Goal: Use online tool/utility: Utilize a website feature to perform a specific function

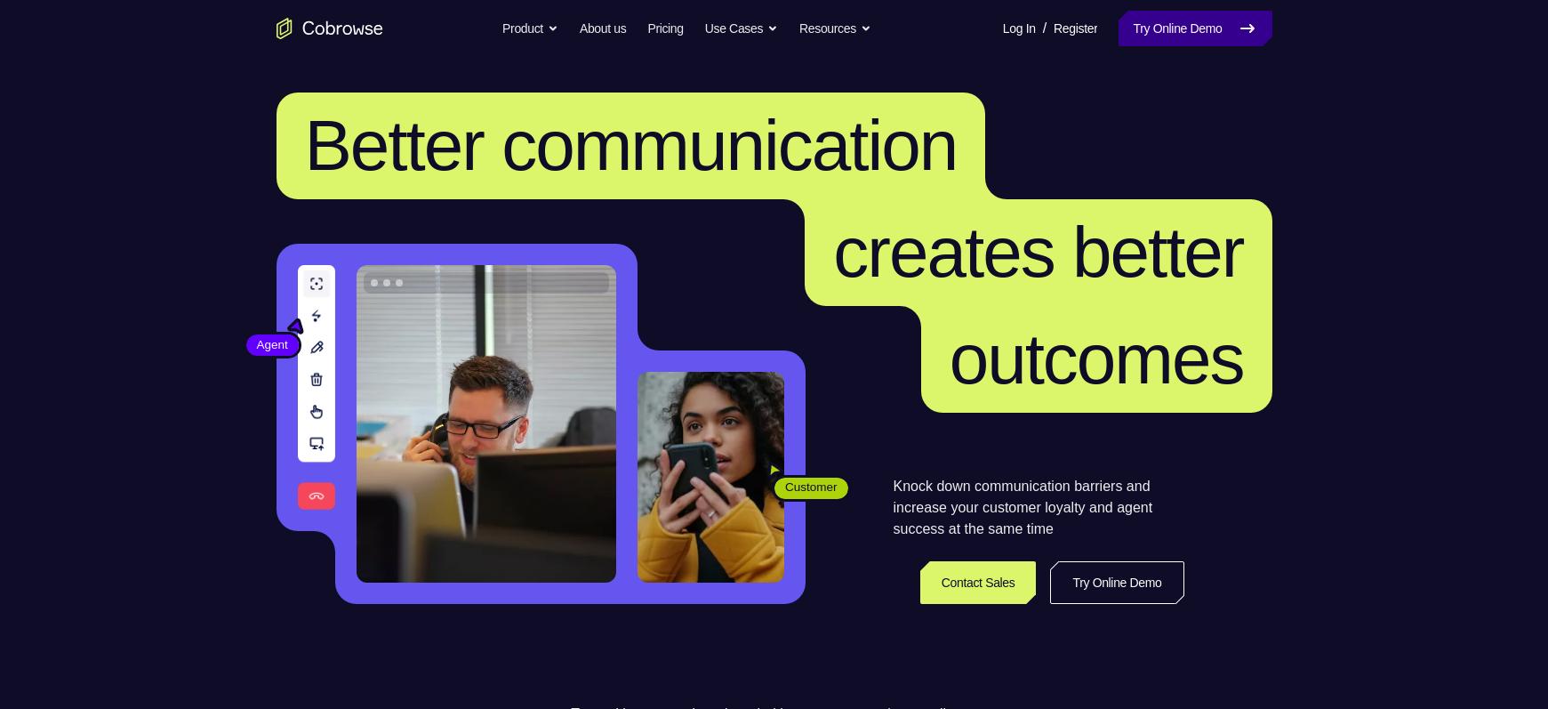
drag, startPoint x: 0, startPoint y: 0, endPoint x: 1126, endPoint y: 32, distance: 1126.8
click at [1126, 32] on link "Try Online Demo" at bounding box center [1194, 29] width 153 height 36
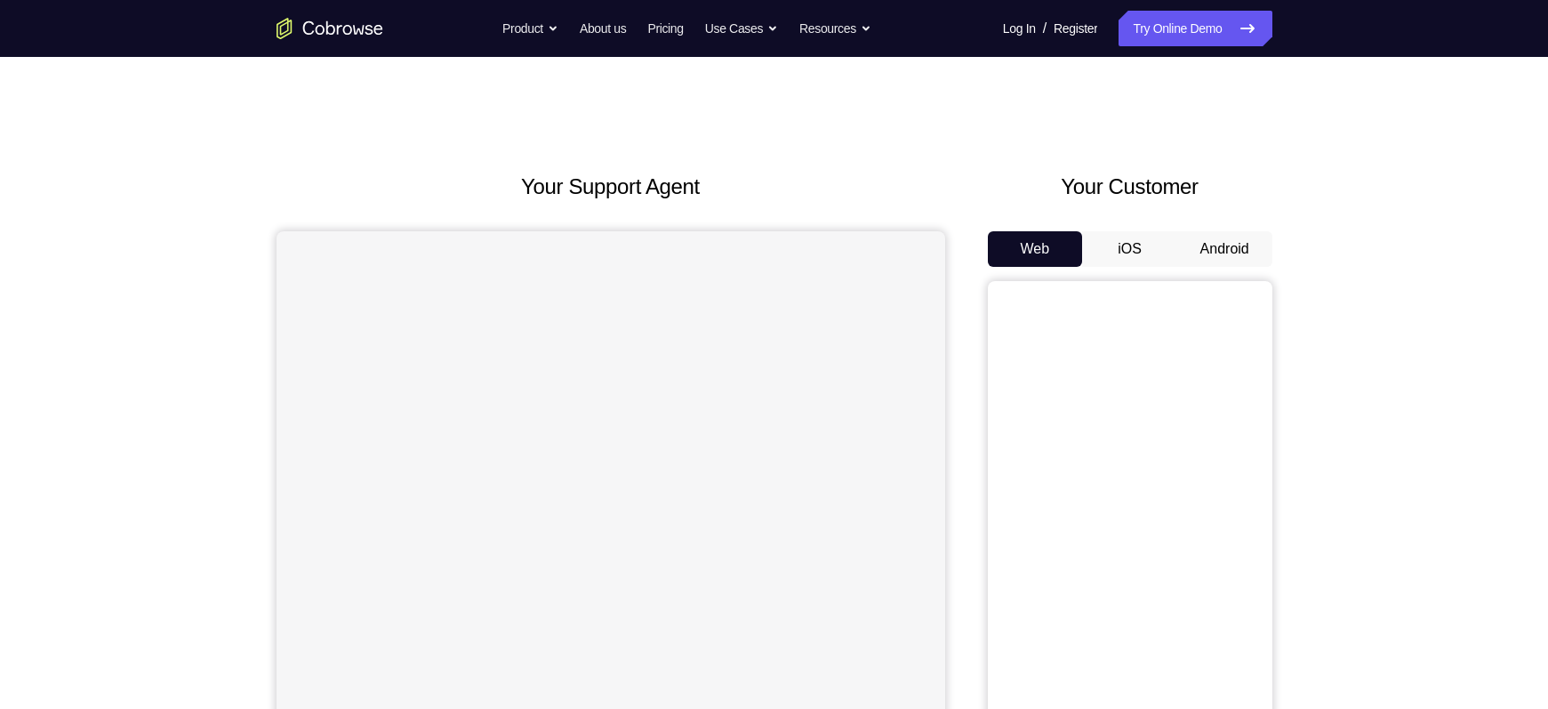
click at [1237, 252] on button "Android" at bounding box center [1224, 249] width 95 height 36
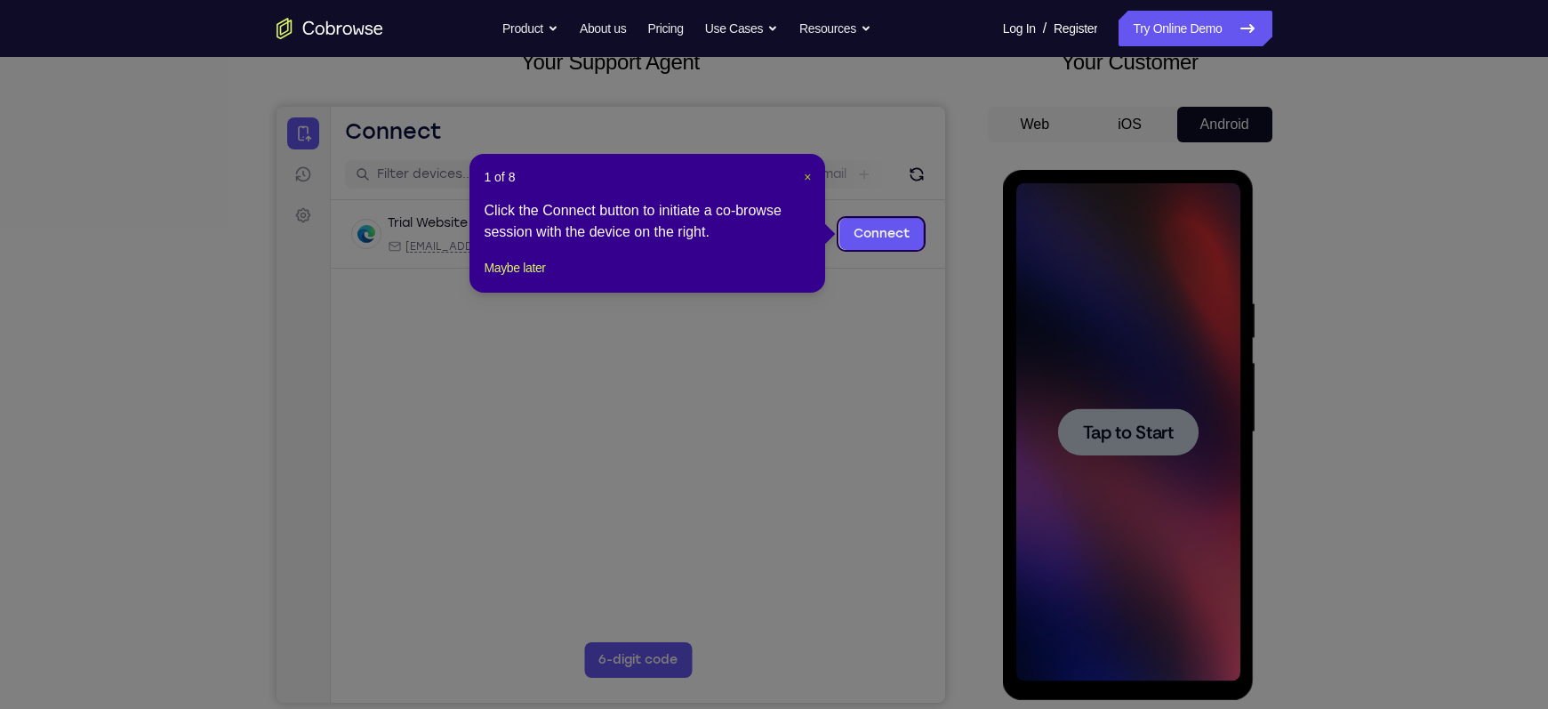
click at [805, 179] on span "×" at bounding box center [807, 177] width 7 height 14
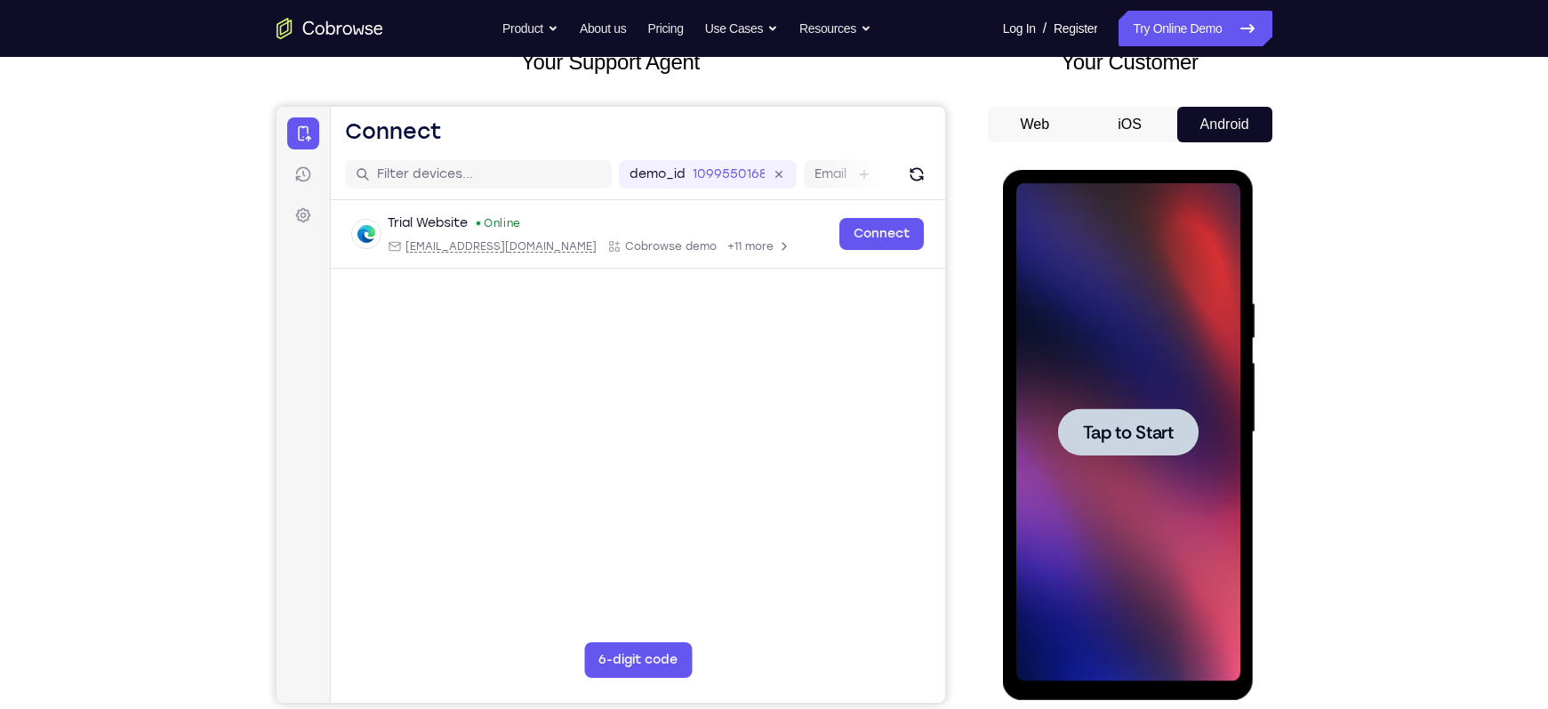
click at [1156, 424] on span "Tap to Start" at bounding box center [1128, 432] width 91 height 18
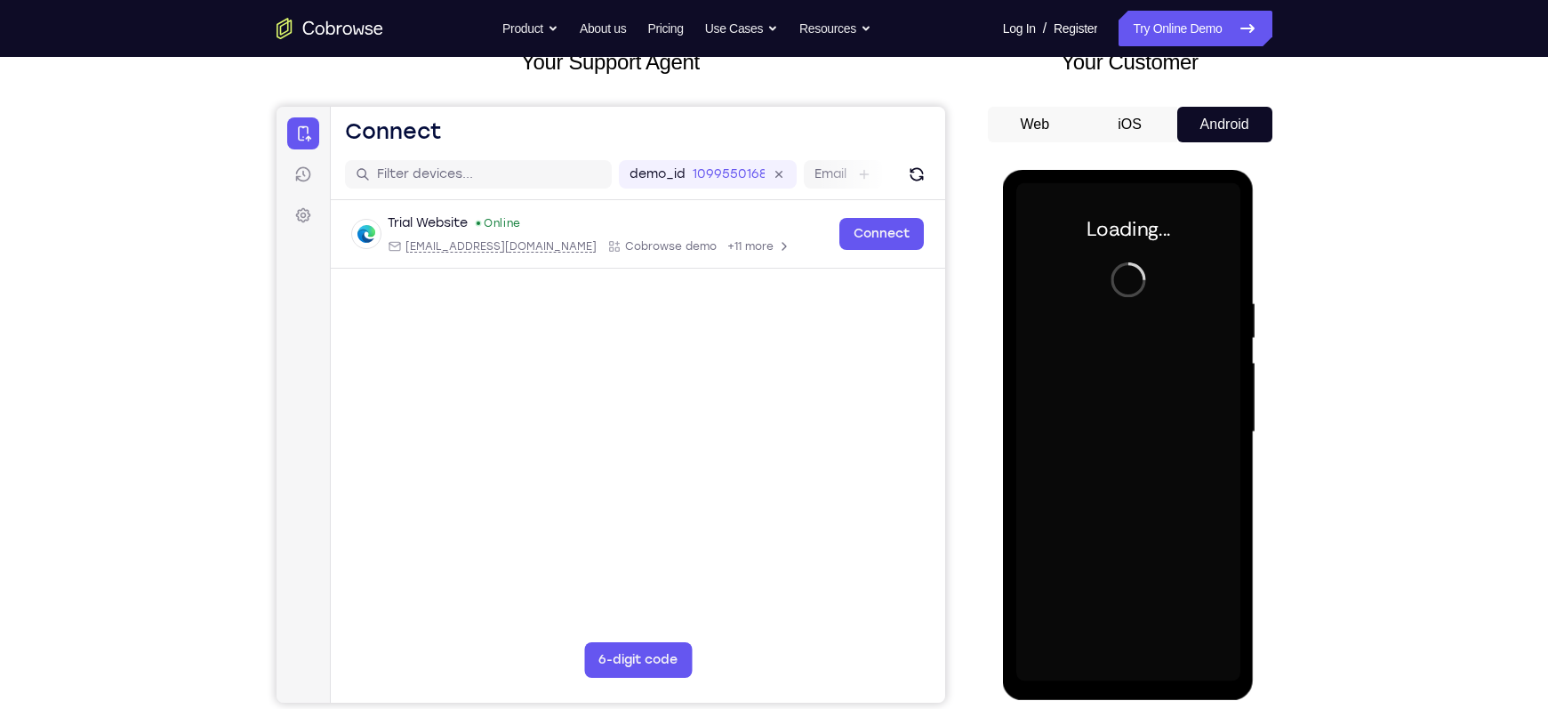
scroll to position [156, 0]
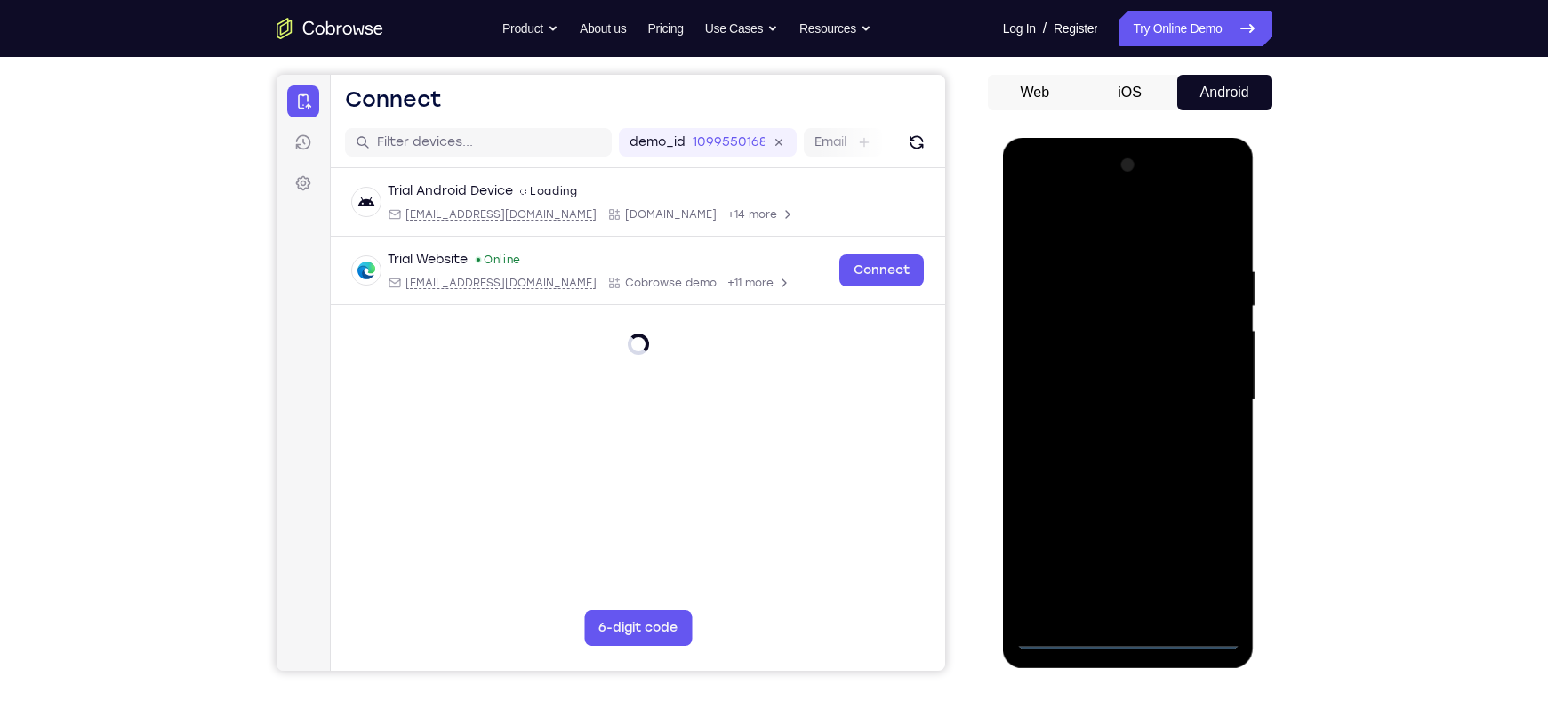
click at [1125, 633] on div at bounding box center [1128, 400] width 224 height 498
click at [1203, 558] on div at bounding box center [1128, 400] width 224 height 498
click at [1060, 225] on div at bounding box center [1128, 400] width 224 height 498
click at [1210, 396] on div at bounding box center [1128, 400] width 224 height 498
click at [1105, 437] on div at bounding box center [1128, 400] width 224 height 498
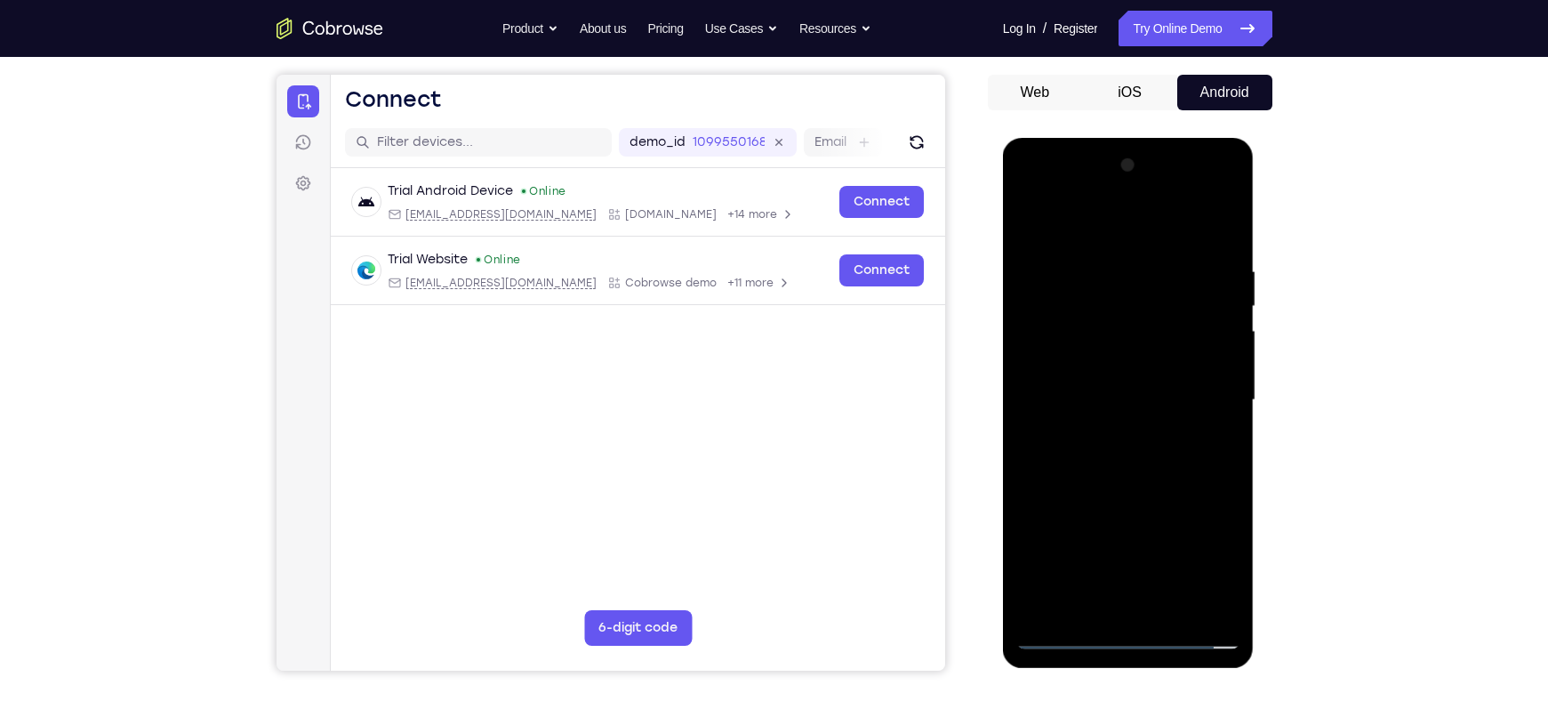
click at [1103, 369] on div at bounding box center [1128, 400] width 224 height 498
click at [1093, 397] on div at bounding box center [1128, 400] width 224 height 498
click at [1193, 388] on div at bounding box center [1128, 400] width 224 height 498
click at [1085, 435] on div at bounding box center [1128, 400] width 224 height 498
click at [1135, 359] on div at bounding box center [1128, 400] width 224 height 498
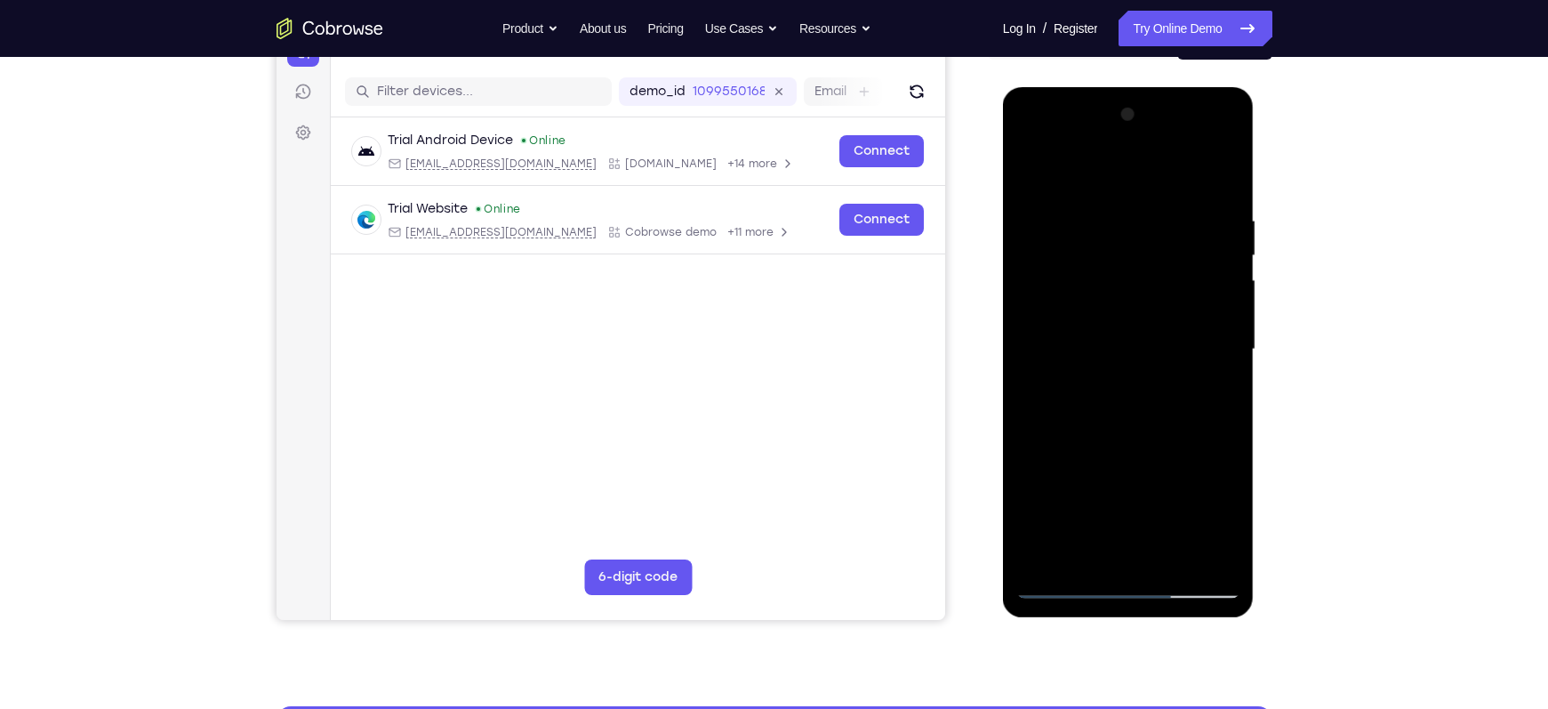
scroll to position [213, 0]
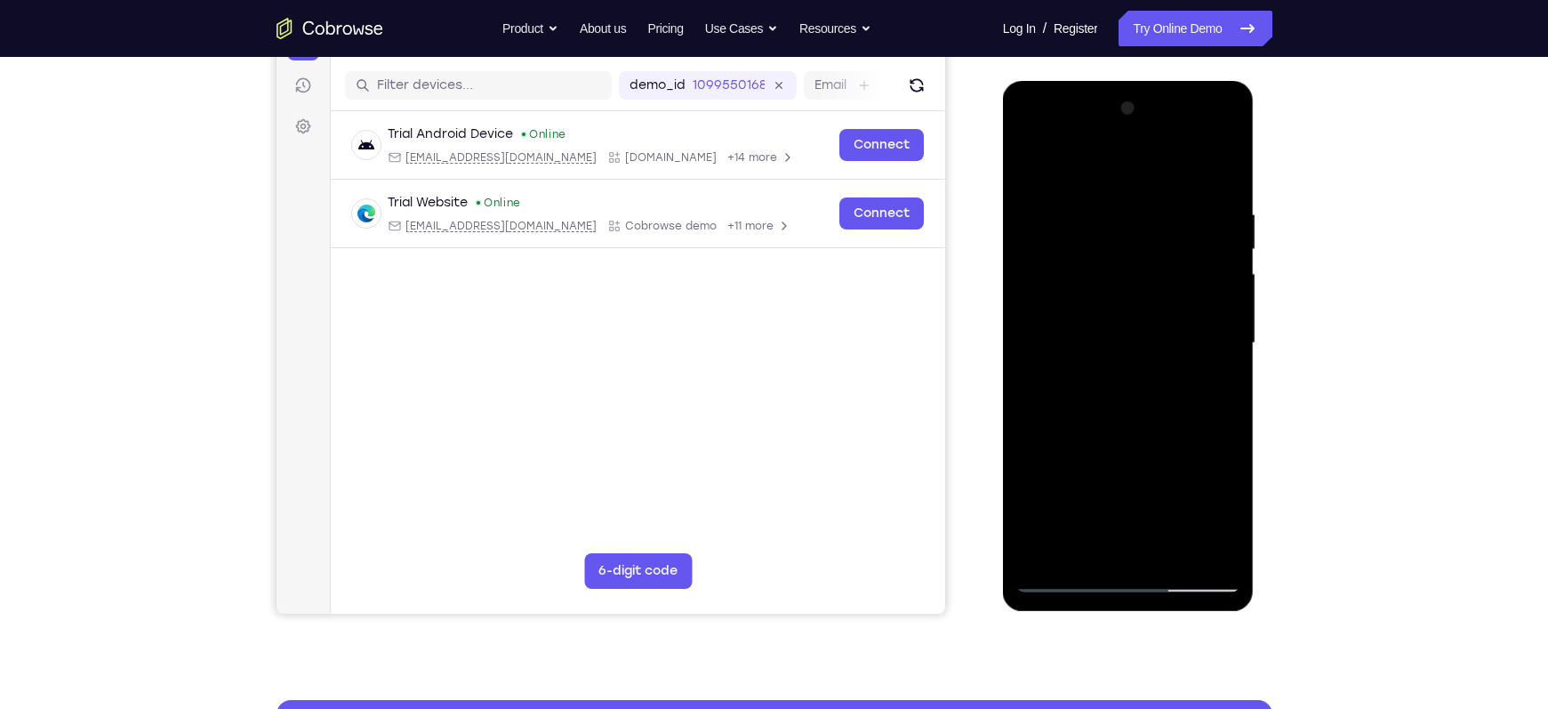
drag, startPoint x: 1174, startPoint y: 422, endPoint x: 1166, endPoint y: 325, distance: 97.2
click at [1166, 325] on div at bounding box center [1128, 343] width 224 height 498
click at [1227, 322] on div at bounding box center [1128, 343] width 224 height 498
click at [1227, 325] on div at bounding box center [1128, 343] width 224 height 498
click at [1149, 322] on div at bounding box center [1128, 343] width 224 height 498
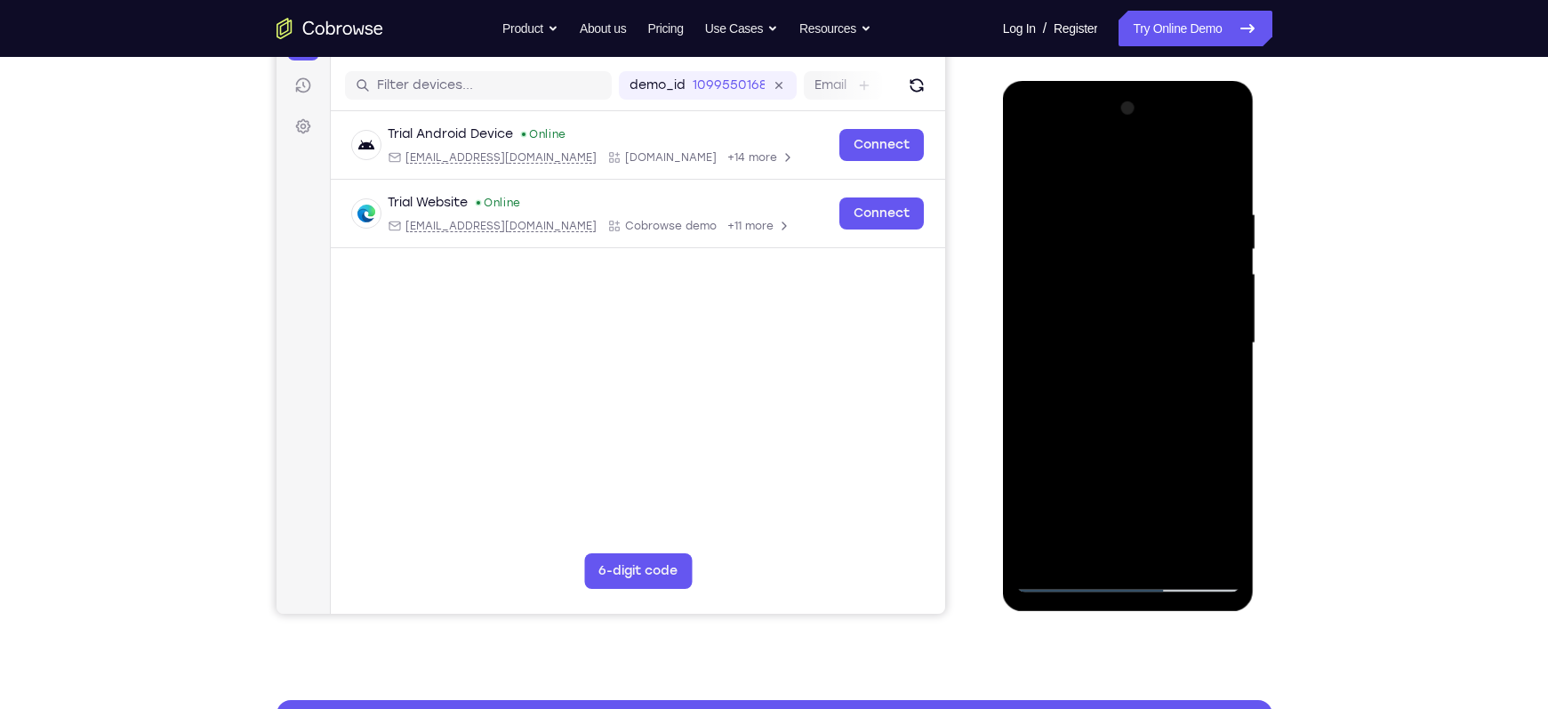
click at [1149, 322] on div at bounding box center [1128, 343] width 224 height 498
drag, startPoint x: 1149, startPoint y: 322, endPoint x: 1201, endPoint y: 499, distance: 184.5
click at [1201, 499] on div at bounding box center [1128, 343] width 224 height 498
click at [1100, 195] on div at bounding box center [1128, 343] width 224 height 498
drag, startPoint x: 1188, startPoint y: 298, endPoint x: 995, endPoint y: 304, distance: 193.0
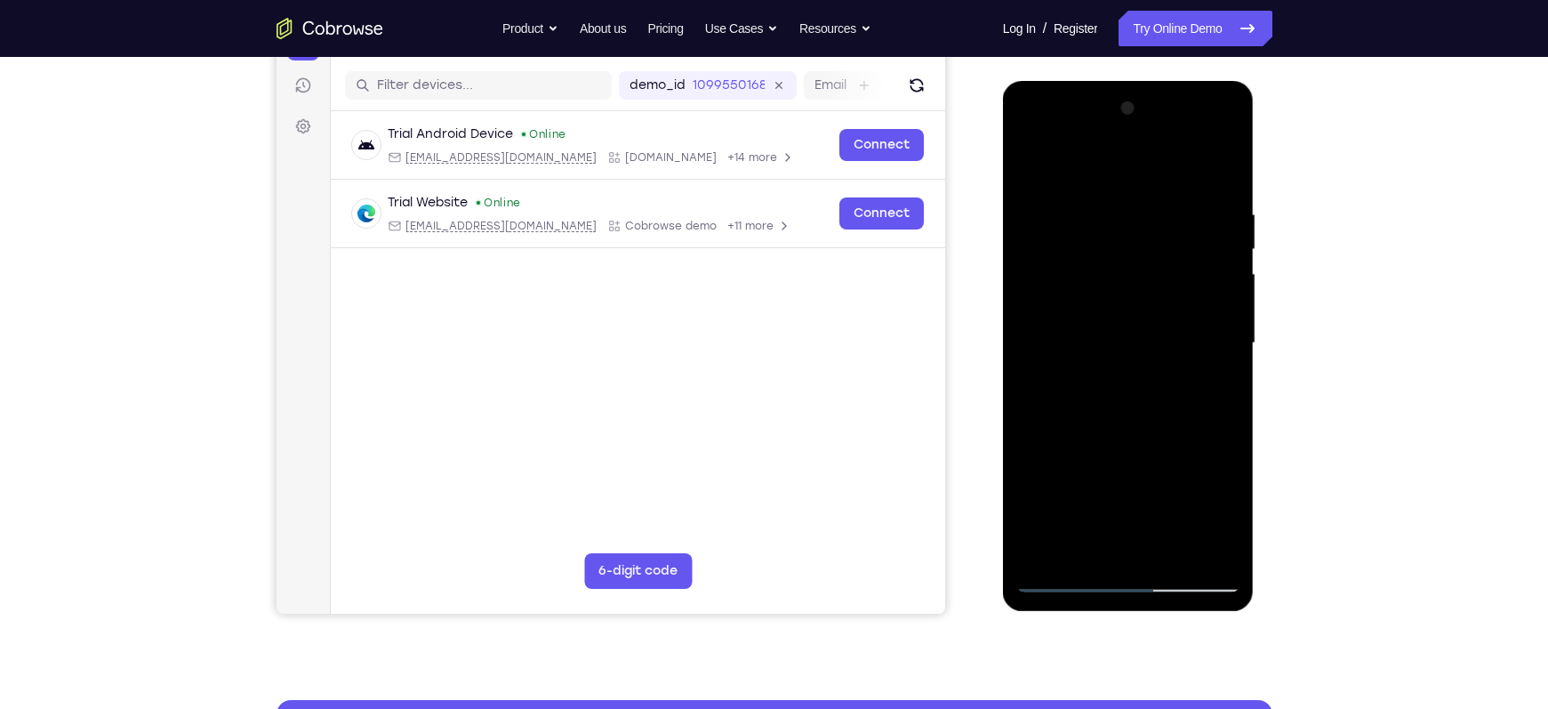
click at [1003, 304] on html "Online web based iOS Simulators and Android Emulators. Run iPhone, iPad, Mobile…" at bounding box center [1129, 347] width 253 height 533
click at [1205, 345] on div at bounding box center [1128, 343] width 224 height 498
drag, startPoint x: 1180, startPoint y: 351, endPoint x: 1013, endPoint y: 336, distance: 167.8
click at [1013, 336] on div at bounding box center [1129, 346] width 252 height 530
click at [1215, 183] on div at bounding box center [1128, 343] width 224 height 498
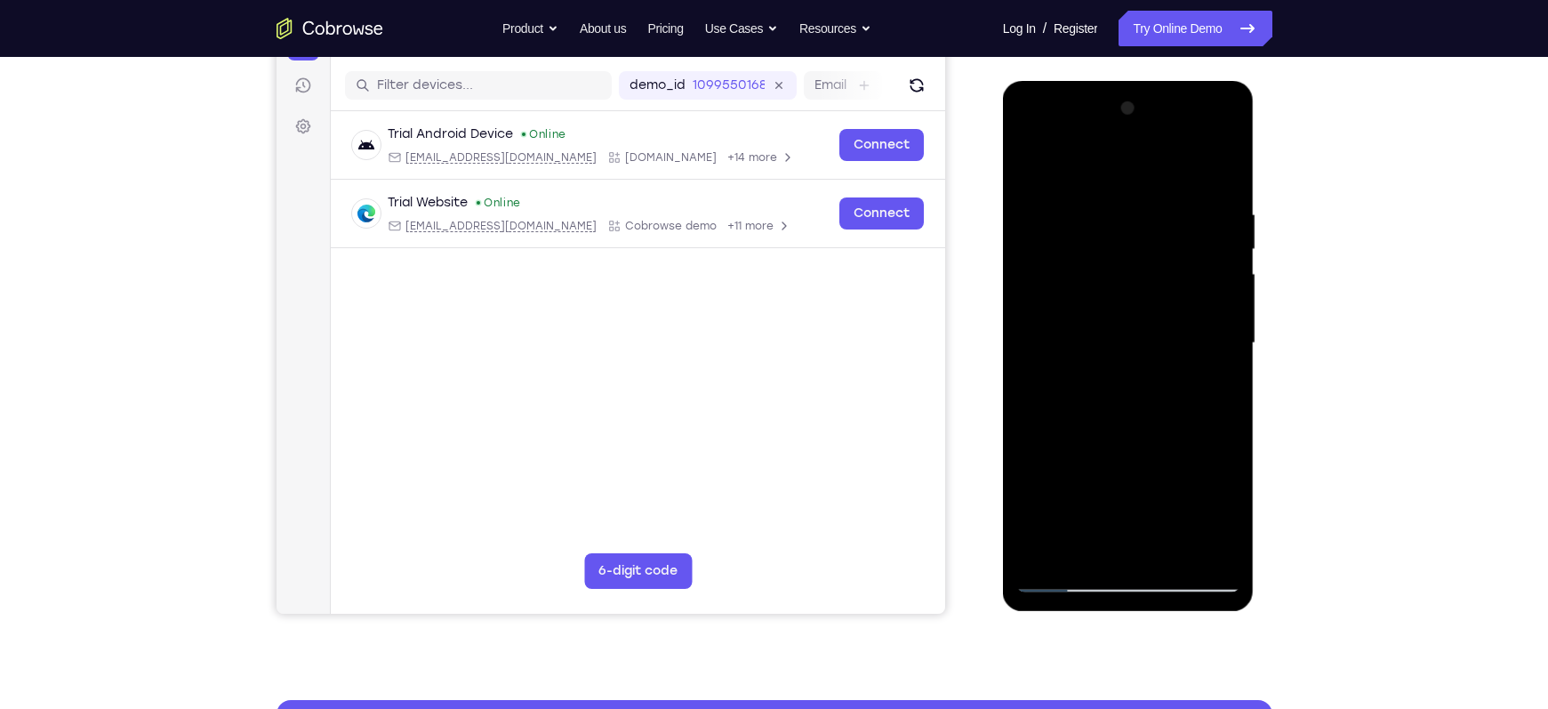
click at [1225, 159] on div at bounding box center [1128, 343] width 224 height 498
click at [1031, 165] on div at bounding box center [1128, 343] width 224 height 498
click at [1174, 550] on div at bounding box center [1128, 343] width 224 height 498
click at [1149, 435] on div at bounding box center [1128, 343] width 224 height 498
click at [1049, 438] on div at bounding box center [1128, 343] width 224 height 498
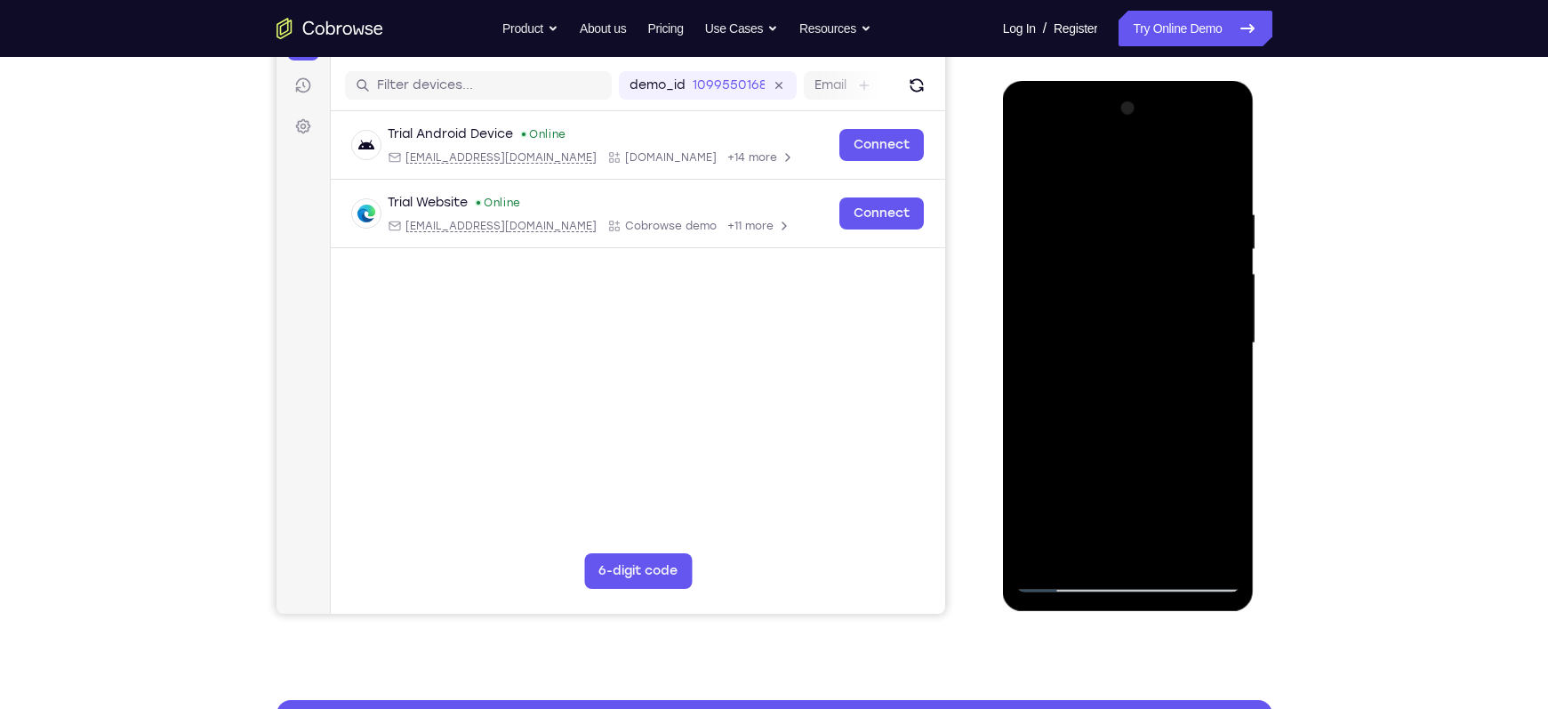
click at [1060, 169] on div at bounding box center [1128, 343] width 224 height 498
click at [1052, 217] on div at bounding box center [1128, 343] width 224 height 498
click at [1029, 159] on div at bounding box center [1128, 343] width 224 height 498
click at [1029, 168] on div at bounding box center [1128, 343] width 224 height 498
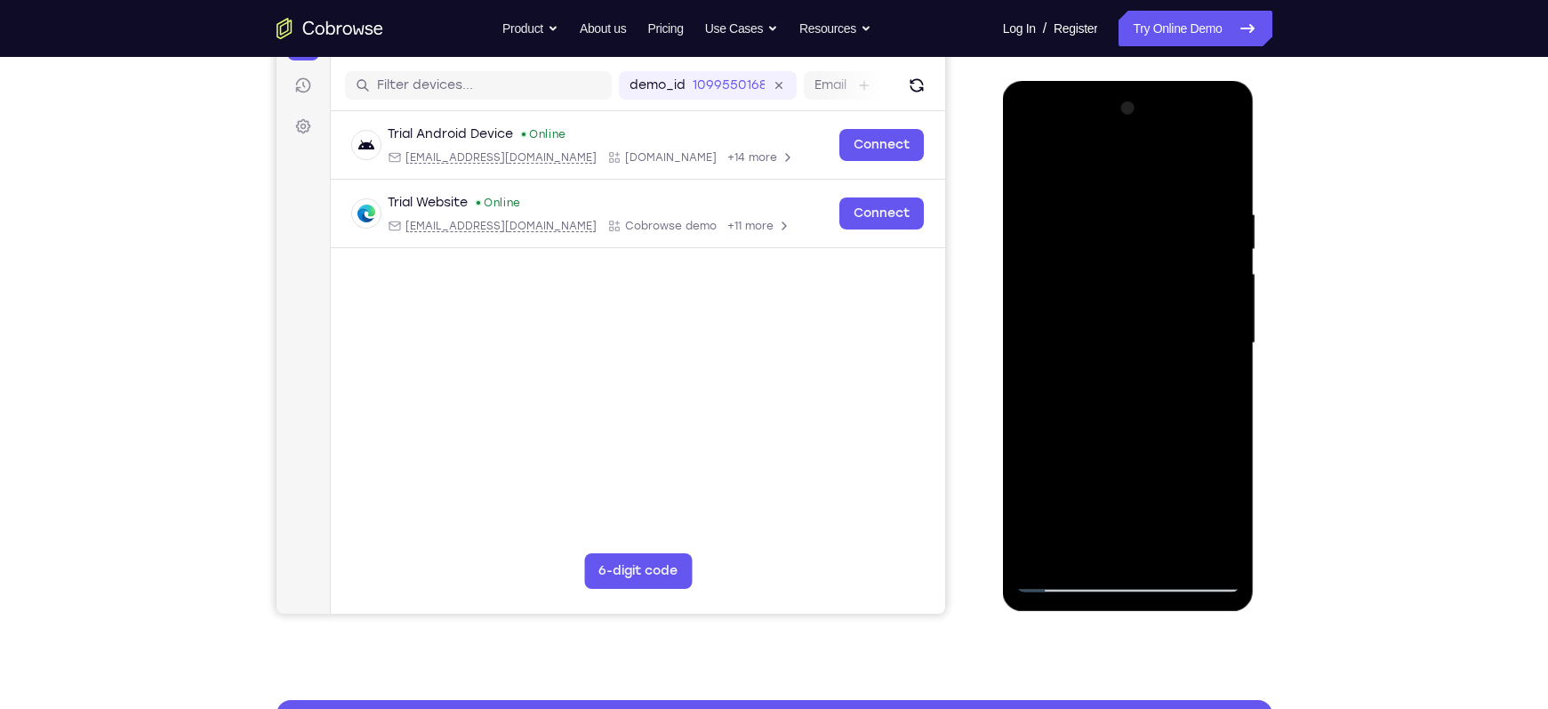
drag, startPoint x: 1107, startPoint y: 277, endPoint x: 1135, endPoint y: 405, distance: 130.3
click at [1135, 405] on div at bounding box center [1128, 343] width 224 height 498
drag, startPoint x: 1165, startPoint y: 400, endPoint x: 1155, endPoint y: 302, distance: 98.3
click at [1155, 302] on div at bounding box center [1128, 343] width 224 height 498
drag, startPoint x: 1176, startPoint y: 378, endPoint x: 1171, endPoint y: 292, distance: 85.5
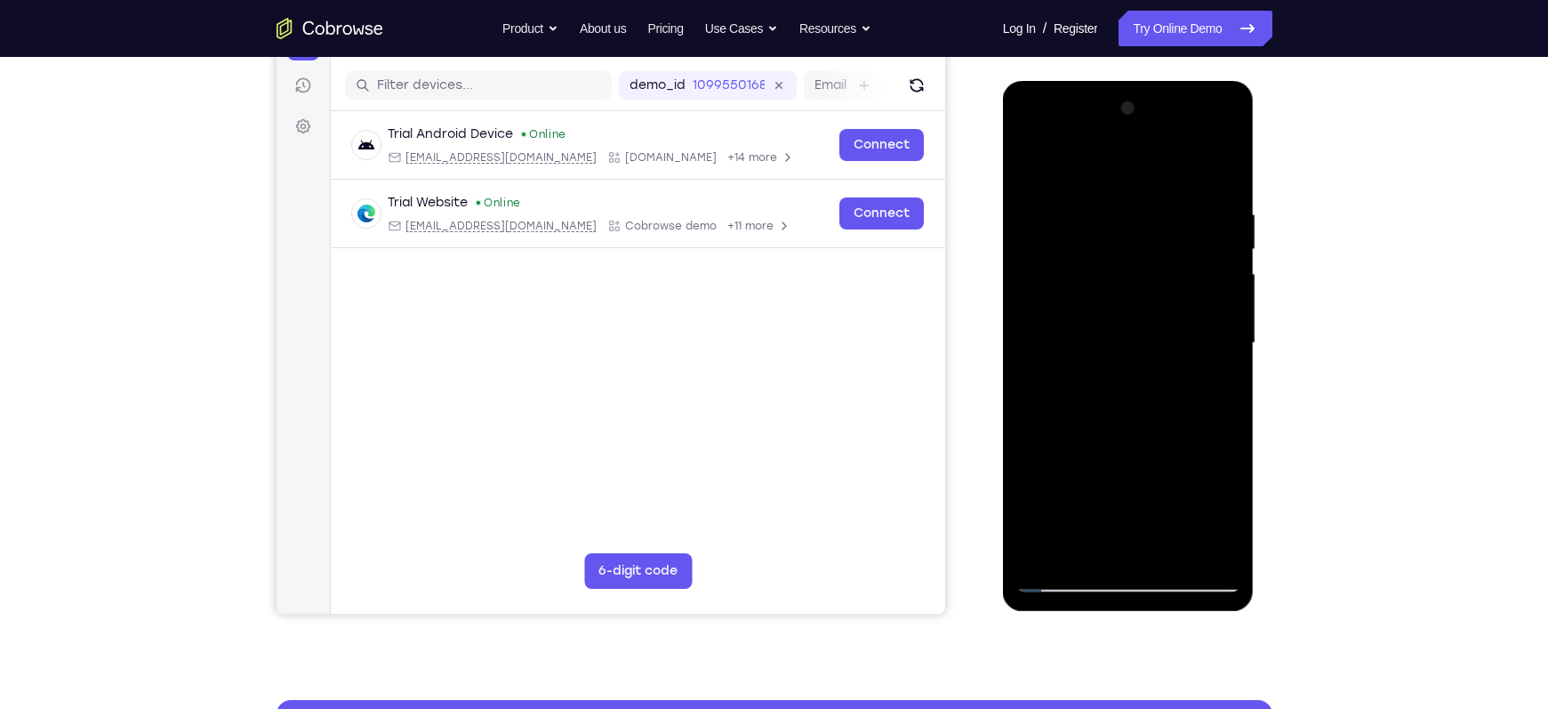
click at [1171, 292] on div at bounding box center [1128, 343] width 224 height 498
drag, startPoint x: 1158, startPoint y: 294, endPoint x: 1154, endPoint y: 427, distance: 132.5
click at [1154, 427] on div at bounding box center [1128, 343] width 224 height 498
drag, startPoint x: 1158, startPoint y: 403, endPoint x: 1121, endPoint y: 261, distance: 146.2
click at [1121, 261] on div at bounding box center [1128, 343] width 224 height 498
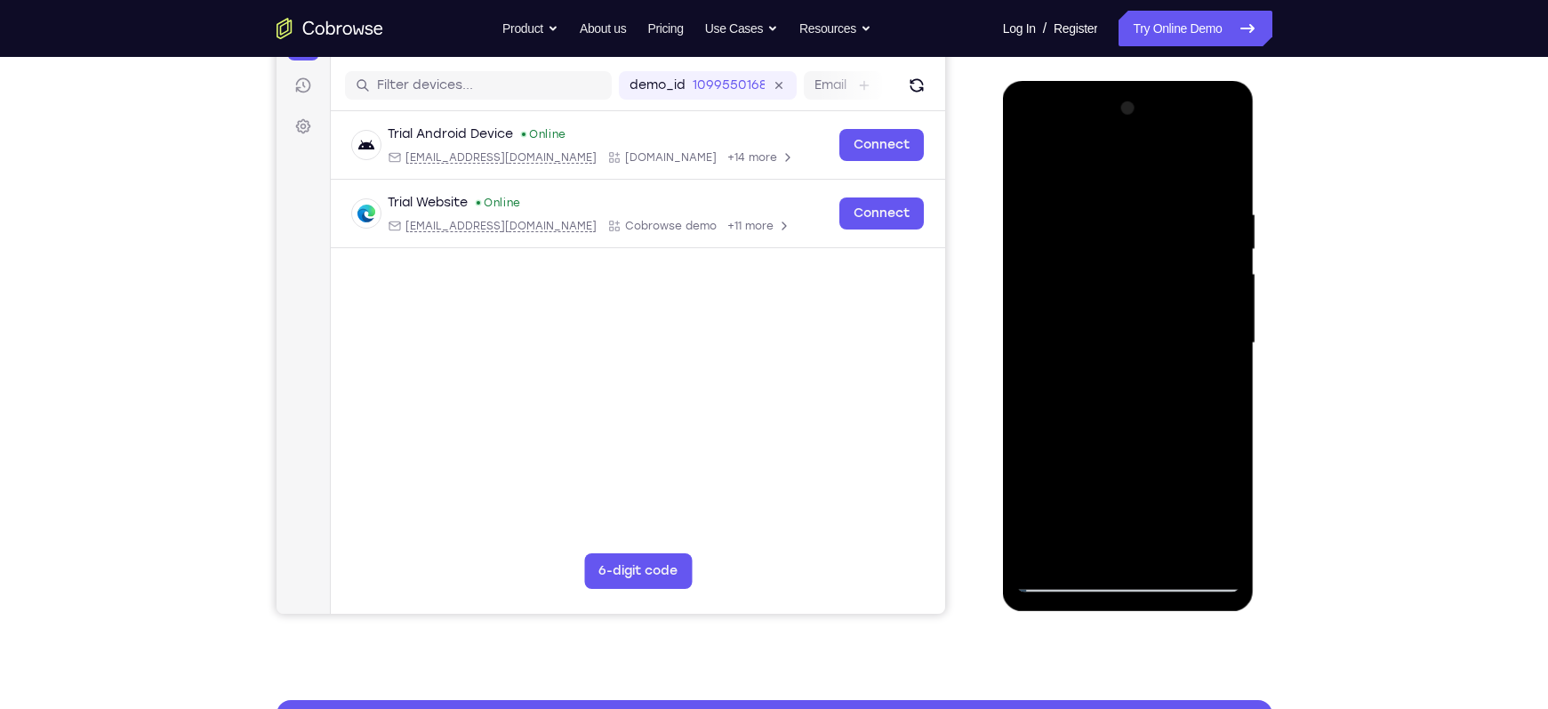
click at [1157, 340] on div at bounding box center [1128, 343] width 224 height 498
drag, startPoint x: 1157, startPoint y: 340, endPoint x: 1174, endPoint y: 186, distance: 155.6
click at [1174, 186] on div at bounding box center [1128, 343] width 224 height 498
drag, startPoint x: 1176, startPoint y: 371, endPoint x: 1125, endPoint y: 132, distance: 244.6
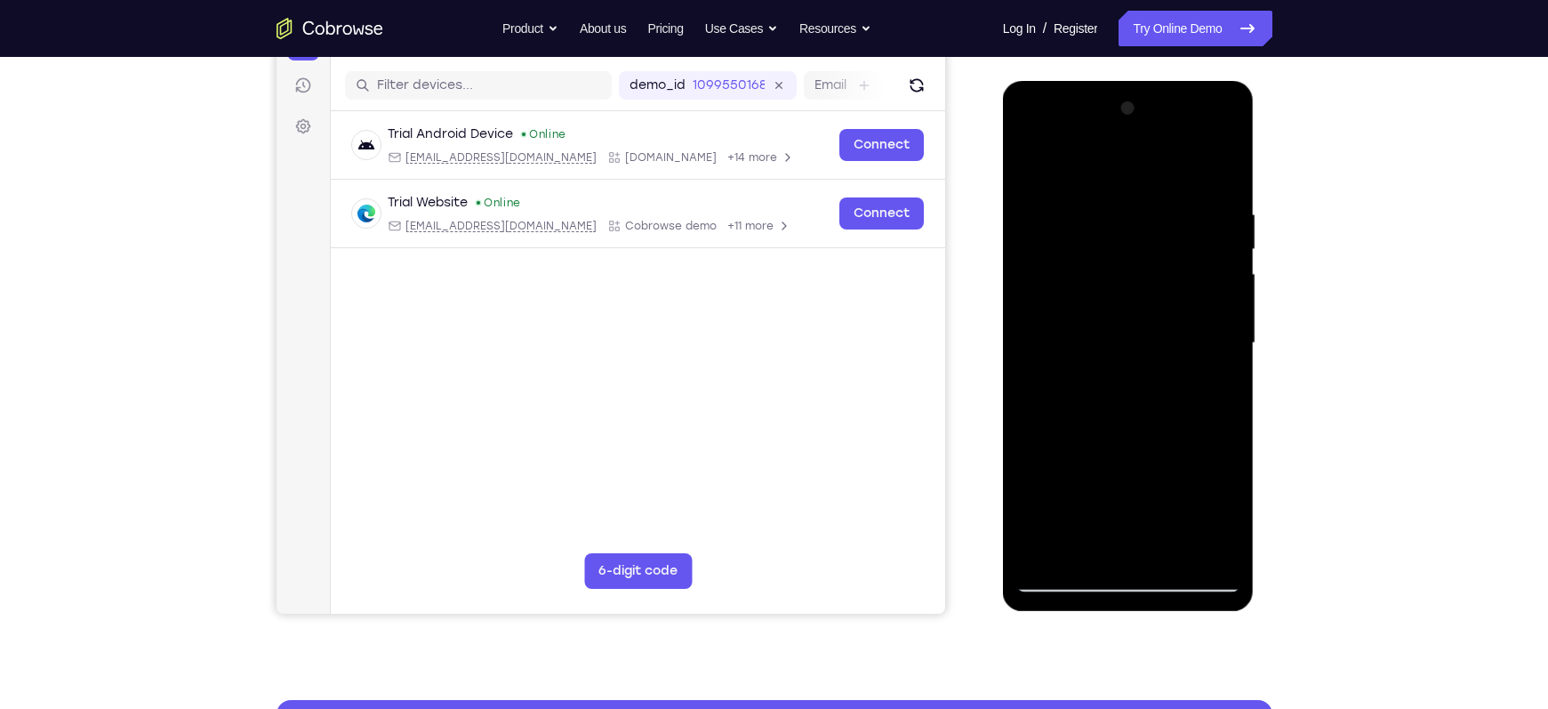
click at [1125, 132] on div at bounding box center [1128, 343] width 224 height 498
drag, startPoint x: 1171, startPoint y: 347, endPoint x: 1209, endPoint y: 656, distance: 311.7
click at [1209, 614] on html "Online web based iOS Simulators and Android Emulators. Run iPhone, iPad, Mobile…" at bounding box center [1129, 347] width 253 height 533
click at [1114, 220] on div at bounding box center [1128, 343] width 224 height 498
